Goal: Task Accomplishment & Management: Manage account settings

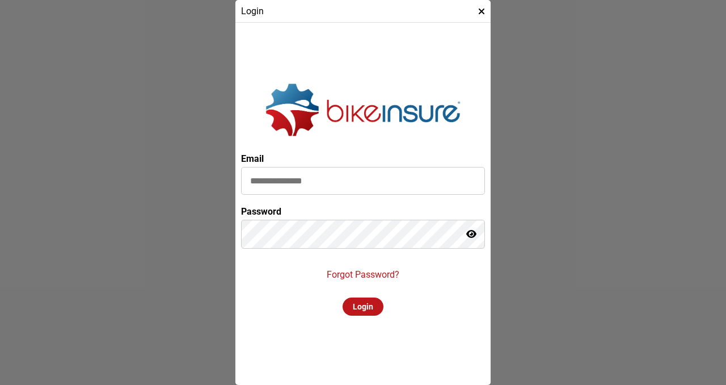
click at [338, 172] on input at bounding box center [363, 181] width 244 height 28
type input "**********"
click at [373, 313] on div "Login" at bounding box center [363, 306] width 41 height 18
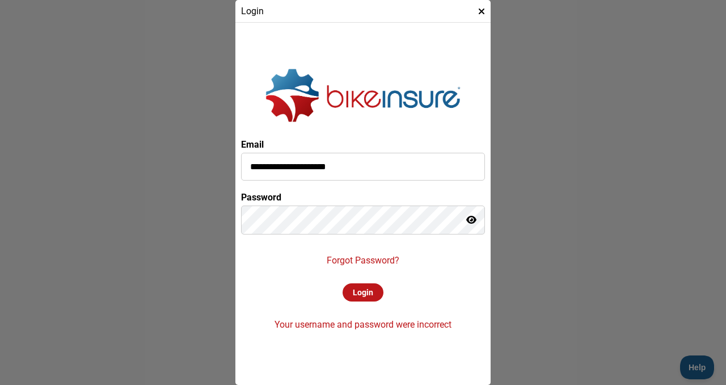
click at [472, 220] on icon at bounding box center [471, 219] width 10 height 9
click at [350, 292] on div "Login" at bounding box center [363, 292] width 41 height 18
click at [367, 266] on div "**********" at bounding box center [363, 203] width 244 height 351
click at [373, 263] on p "Forgot Password?" at bounding box center [363, 260] width 73 height 11
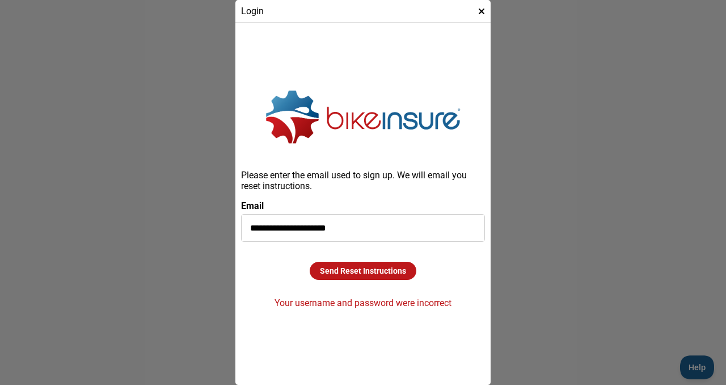
click at [365, 266] on div "Send Reset Instructions" at bounding box center [363, 271] width 107 height 18
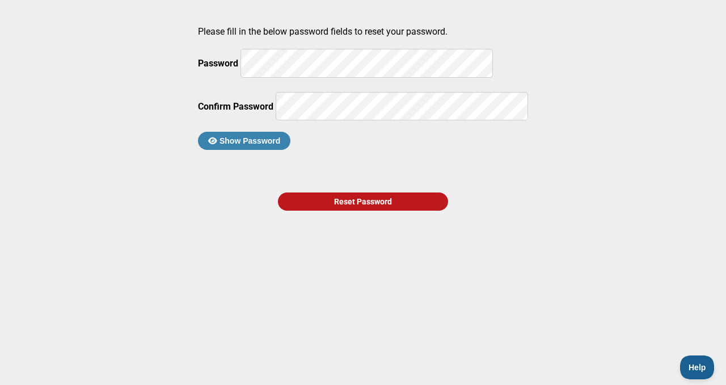
click at [262, 150] on button "Show Password" at bounding box center [244, 141] width 92 height 18
click at [305, 211] on div "Reset Password" at bounding box center [363, 201] width 170 height 18
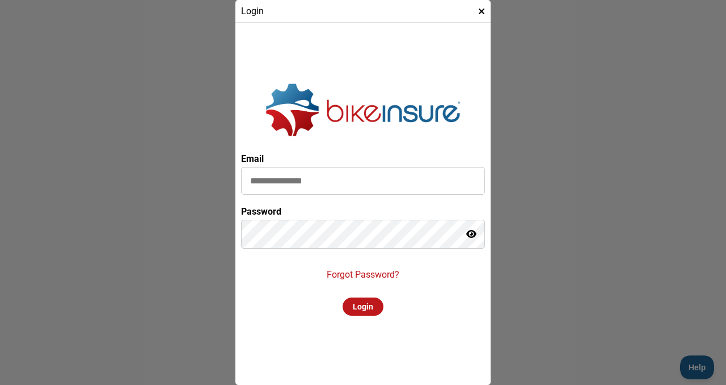
click at [356, 173] on input at bounding box center [363, 181] width 244 height 28
type input "**********"
click at [261, 274] on div "**********" at bounding box center [363, 203] width 244 height 351
click at [367, 312] on div "Login" at bounding box center [363, 306] width 41 height 18
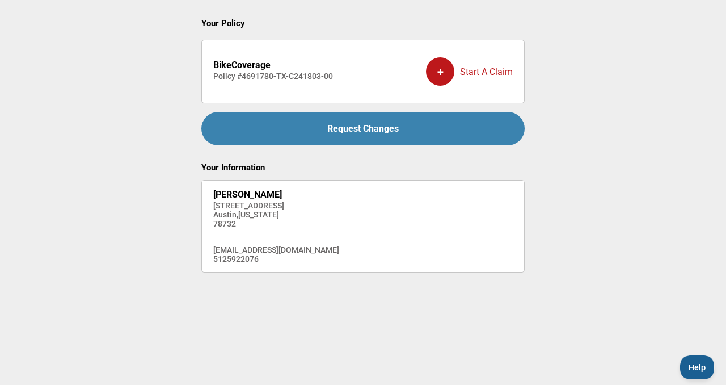
click at [438, 70] on div "+" at bounding box center [440, 71] width 28 height 28
click at [279, 73] on h4 "Policy # 4691780-TX-C241803-00" at bounding box center [273, 75] width 120 height 9
drag, startPoint x: 279, startPoint y: 73, endPoint x: 250, endPoint y: 64, distance: 30.9
click at [259, 68] on div "BikeCoverage Policy # 4691780-TX-C241803-00" at bounding box center [273, 71] width 120 height 39
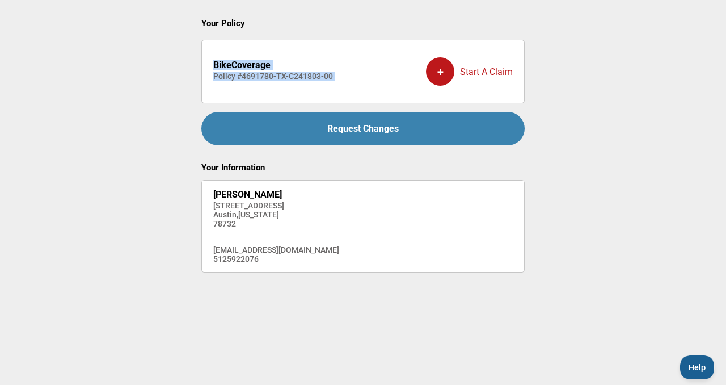
click at [246, 64] on strong "BikeCoverage" at bounding box center [241, 65] width 57 height 11
click at [254, 68] on strong "BikeCoverage" at bounding box center [241, 65] width 57 height 11
click at [254, 69] on strong "BikeCoverage" at bounding box center [241, 65] width 57 height 11
drag, startPoint x: 347, startPoint y: 75, endPoint x: 205, endPoint y: 78, distance: 142.4
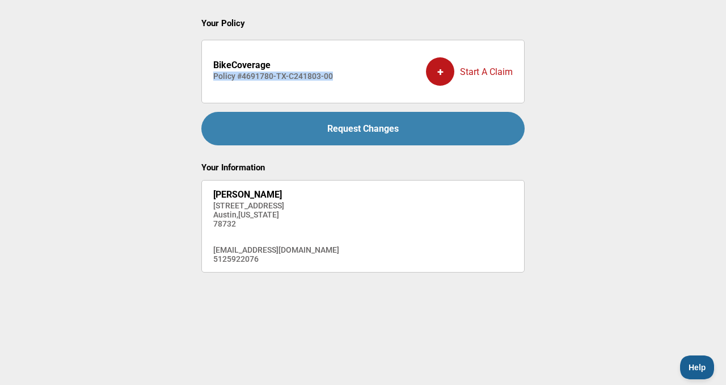
click at [205, 78] on li "BikeCoverage Policy # 4691780-TX-C241803-00 + Start A Claim" at bounding box center [362, 72] width 323 height 64
copy h4 "Policy # 4691780-TX-C241803-00"
click at [334, 70] on li "BikeCoverage Policy # 4691780-TX-C241803-00 + Start A Claim" at bounding box center [362, 72] width 323 height 64
drag, startPoint x: 333, startPoint y: 77, endPoint x: 257, endPoint y: 75, distance: 76.1
click at [260, 75] on li "BikeCoverage Policy # 4691780-TX-C241803-00 + Start A Claim" at bounding box center [362, 72] width 323 height 64
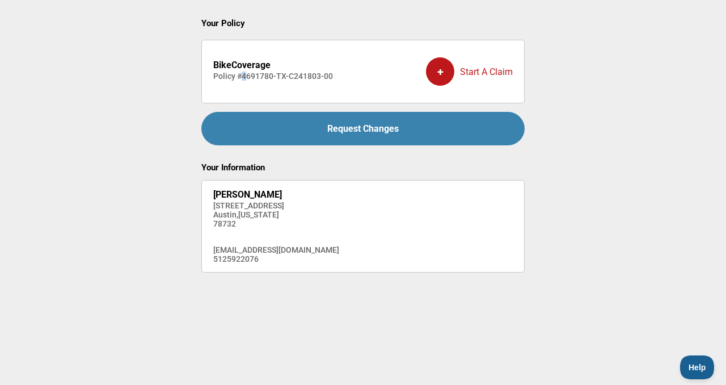
click at [243, 74] on h4 "Policy # 4691780-TX-C241803-00" at bounding box center [273, 75] width 120 height 9
drag, startPoint x: 243, startPoint y: 74, endPoint x: 339, endPoint y: 76, distance: 96.5
click at [339, 76] on li "BikeCoverage Policy # 4691780-TX-C241803-00 + Start A Claim" at bounding box center [362, 72] width 323 height 64
click at [357, 88] on li "BikeCoverage Policy # 4691780-TX-C241803-00 + Start A Claim" at bounding box center [362, 72] width 323 height 64
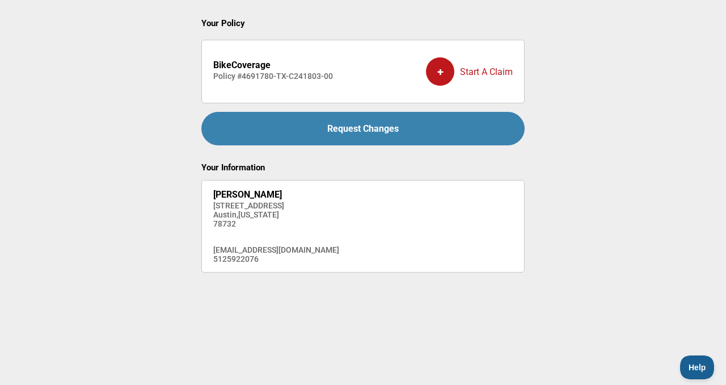
click at [462, 78] on div "+ Start A Claim" at bounding box center [469, 71] width 87 height 45
click at [258, 66] on strong "BikeCoverage" at bounding box center [241, 65] width 57 height 11
click at [306, 83] on div "BikeCoverage Policy # 4691780-TX-C241803-00" at bounding box center [273, 71] width 120 height 39
click at [327, 120] on div "Request Changes" at bounding box center [362, 128] width 323 height 33
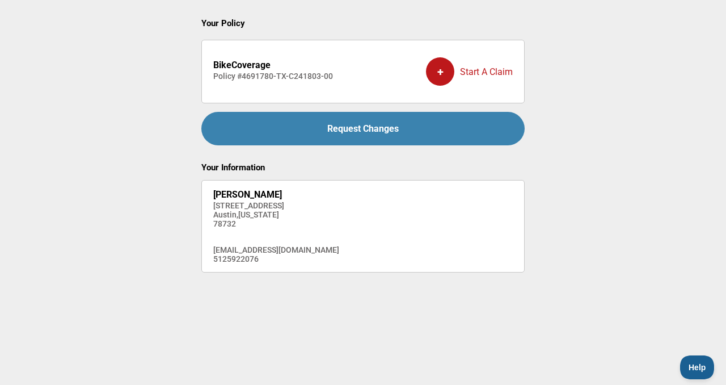
click at [279, 202] on h4 "3213 Summer Canyon Dr" at bounding box center [276, 205] width 126 height 9
click at [280, 204] on h4 "3213 Summer Canyon Dr" at bounding box center [276, 205] width 126 height 9
click at [435, 77] on div "+" at bounding box center [440, 71] width 28 height 28
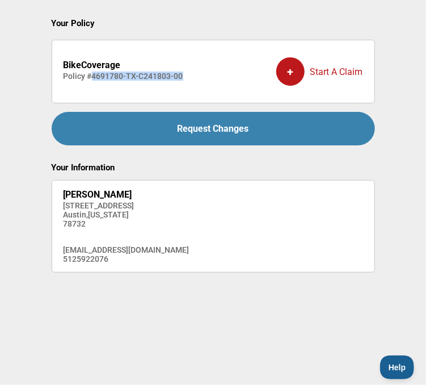
drag, startPoint x: 187, startPoint y: 71, endPoint x: 89, endPoint y: 79, distance: 98.5
click at [89, 79] on li "BikeCoverage Policy # 4691780-TX-C241803-00 + Start A Claim" at bounding box center [213, 72] width 323 height 64
copy h4 "4691780-TX-C241803-00"
